Goal: Task Accomplishment & Management: Manage account settings

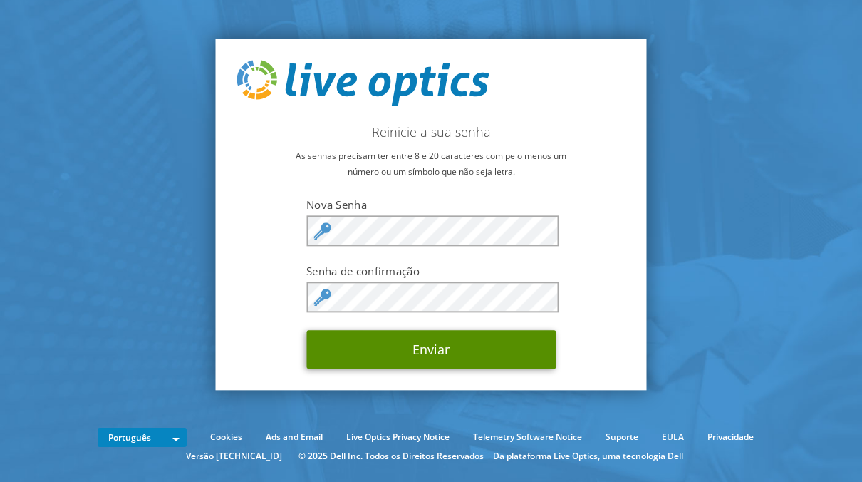
click at [467, 352] on button "Enviar" at bounding box center [430, 349] width 249 height 38
click at [396, 345] on button "Enviar" at bounding box center [430, 349] width 249 height 38
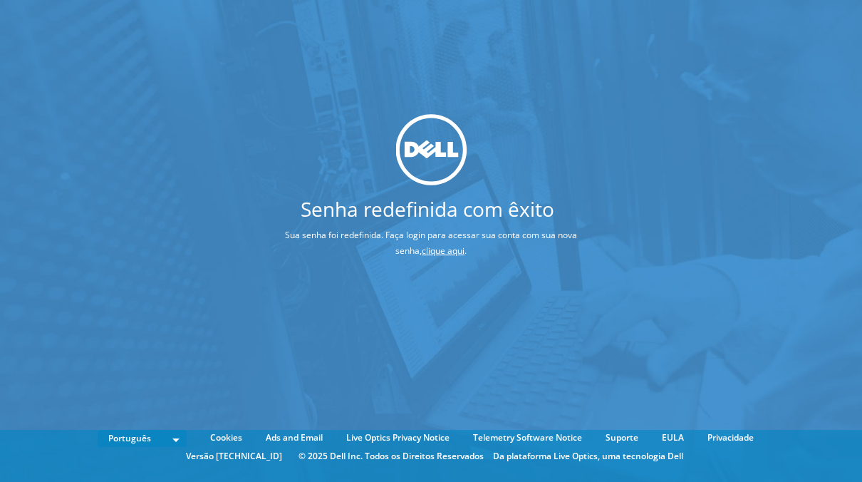
click at [434, 250] on link "clique aqui" at bounding box center [443, 250] width 43 height 12
